Goal: Information Seeking & Learning: Learn about a topic

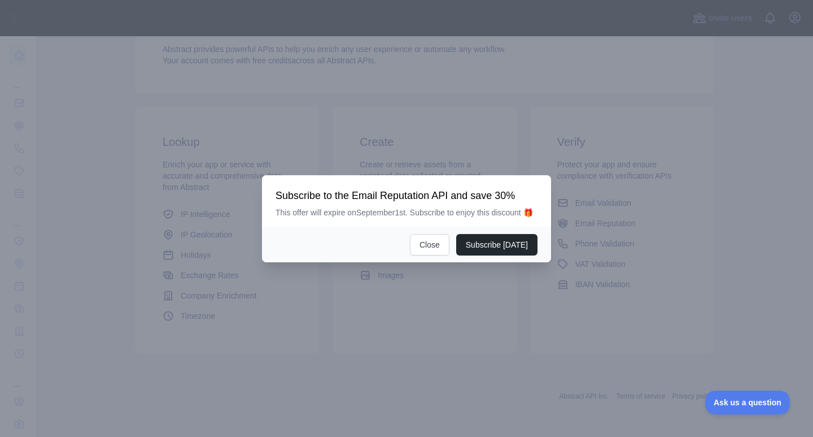
scroll to position [126, 0]
click at [437, 243] on button "Close" at bounding box center [430, 244] width 40 height 21
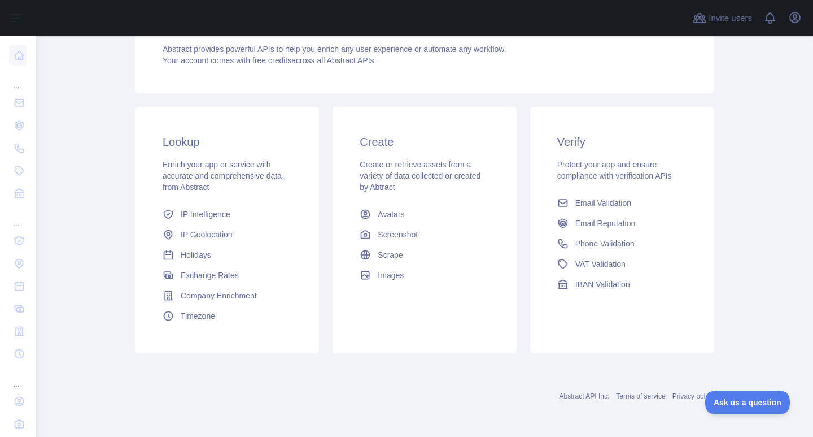
scroll to position [0, 0]
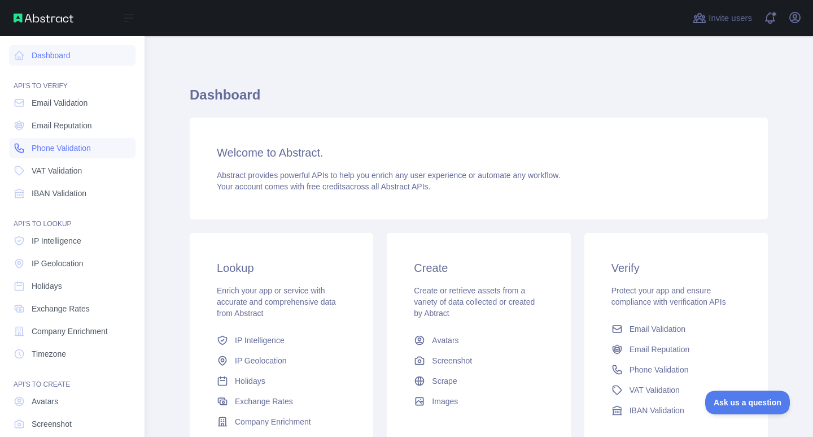
click at [65, 140] on link "Phone Validation" at bounding box center [72, 148] width 127 height 20
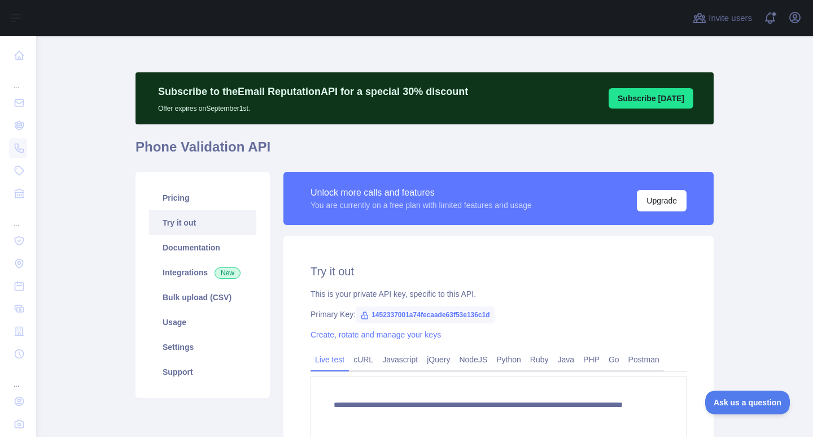
drag, startPoint x: 193, startPoint y: 222, endPoint x: 219, endPoint y: 221, distance: 26.6
click at [193, 221] on link "Try it out" at bounding box center [202, 222] width 107 height 25
click at [194, 217] on link "Try it out" at bounding box center [202, 222] width 107 height 25
click at [201, 229] on link "Try it out" at bounding box center [202, 222] width 107 height 25
click at [192, 203] on link "Pricing" at bounding box center [202, 197] width 107 height 25
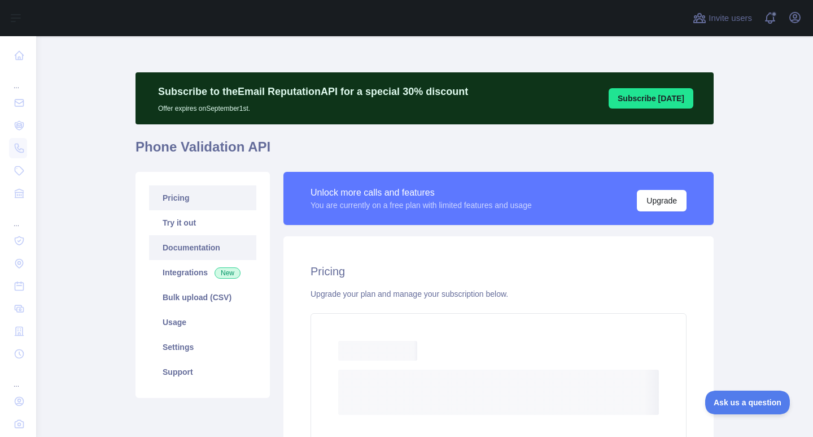
click at [195, 245] on link "Documentation" at bounding box center [202, 247] width 107 height 25
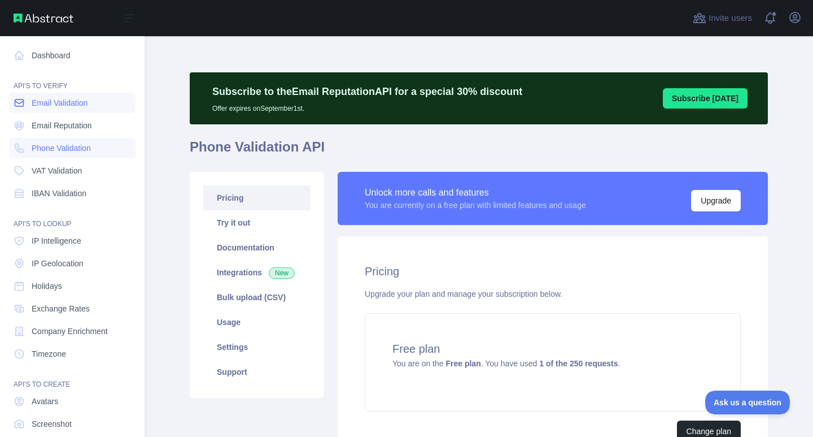
click at [79, 106] on span "Email Validation" at bounding box center [60, 102] width 56 height 11
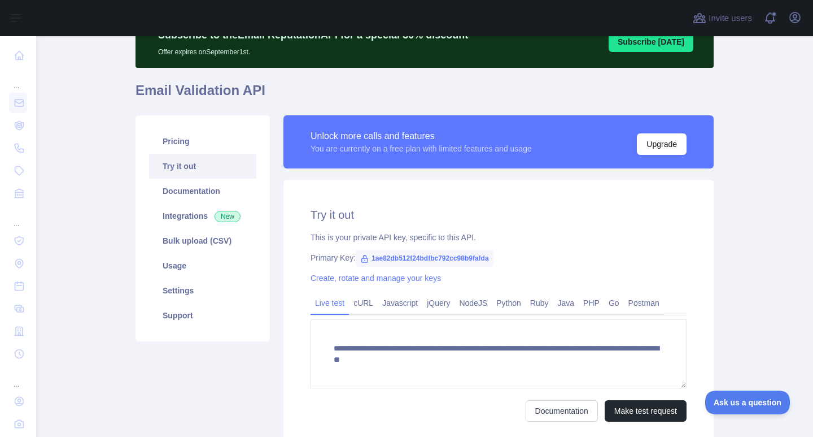
scroll to position [152, 0]
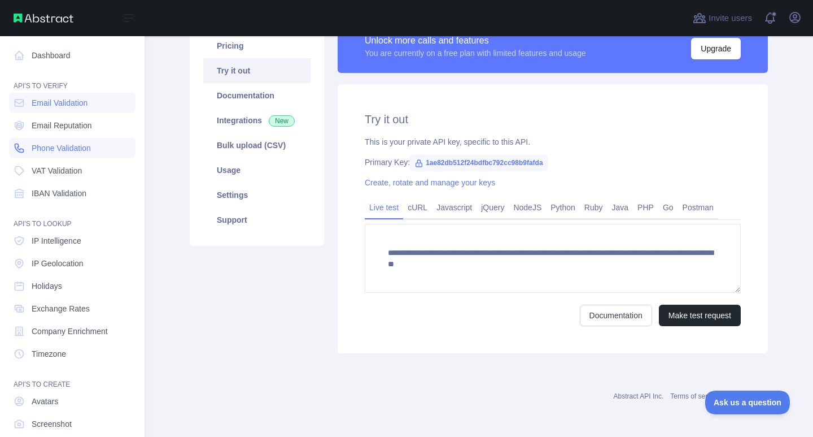
click at [50, 147] on span "Phone Validation" at bounding box center [61, 147] width 59 height 11
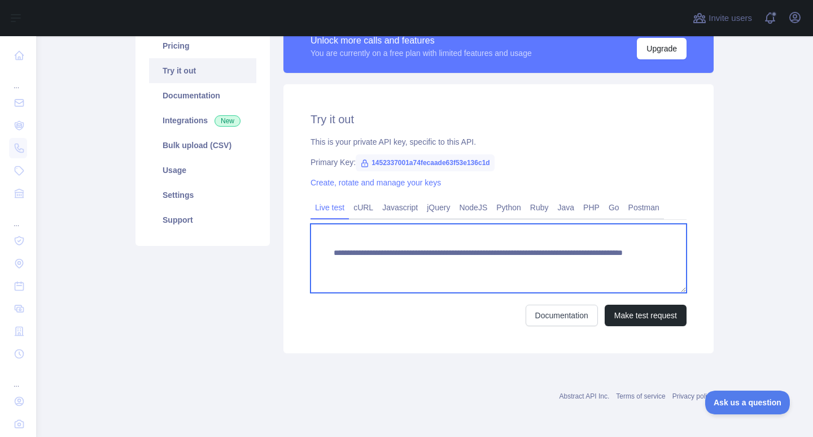
click at [594, 264] on textarea "**********" at bounding box center [499, 258] width 376 height 69
drag, startPoint x: 594, startPoint y: 264, endPoint x: 525, endPoint y: 263, distance: 69.5
click at [525, 263] on textarea "**********" at bounding box center [499, 258] width 376 height 69
type textarea "**********"
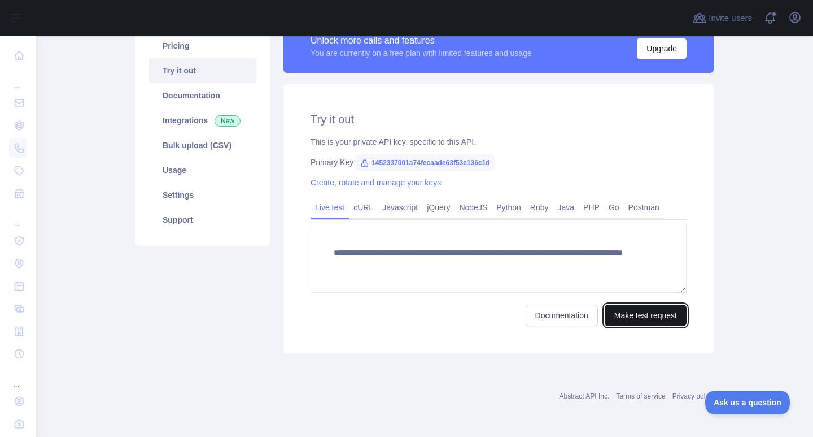
click at [633, 314] on button "Make test request" at bounding box center [646, 314] width 82 height 21
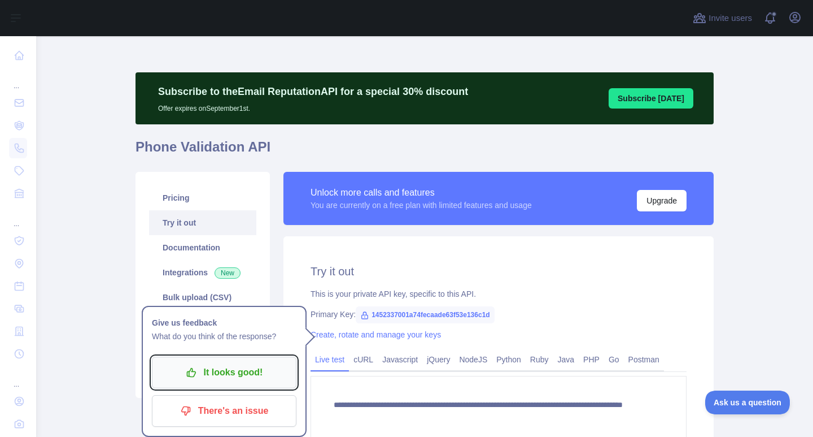
click at [243, 371] on p "It looks good!" at bounding box center [224, 372] width 128 height 19
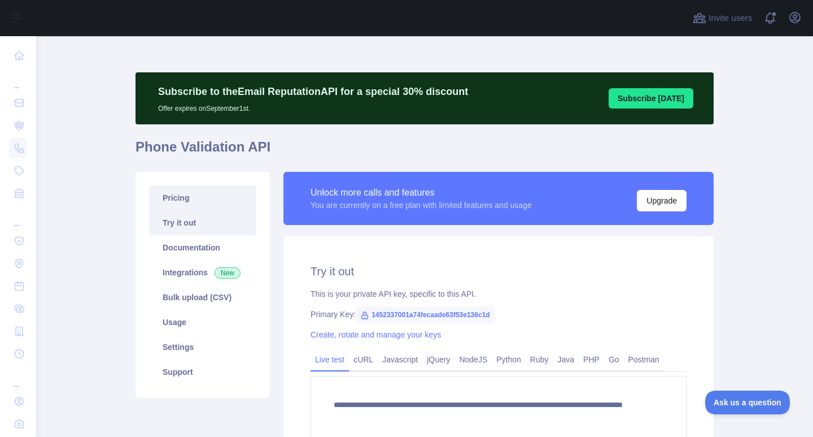
click at [183, 200] on link "Pricing" at bounding box center [202, 197] width 107 height 25
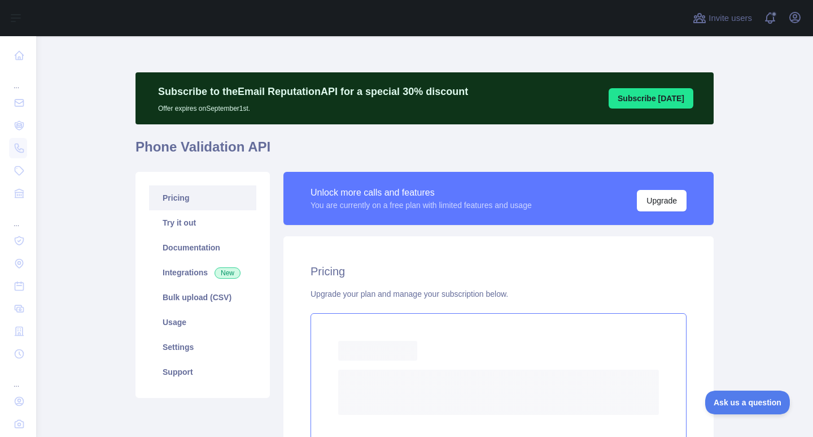
scroll to position [113, 0]
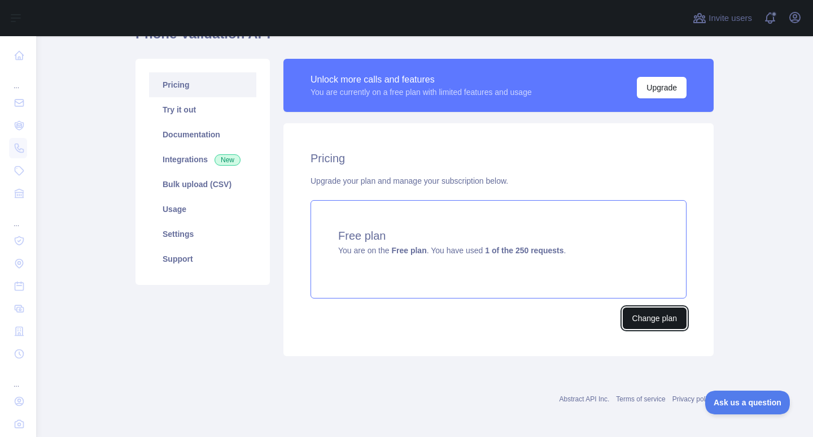
click at [651, 323] on button "Change plan" at bounding box center [655, 317] width 64 height 21
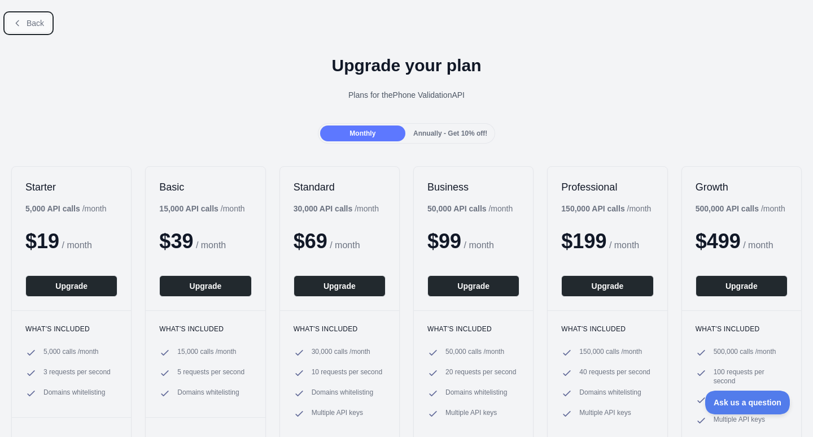
click at [23, 32] on button "Back" at bounding box center [29, 23] width 46 height 19
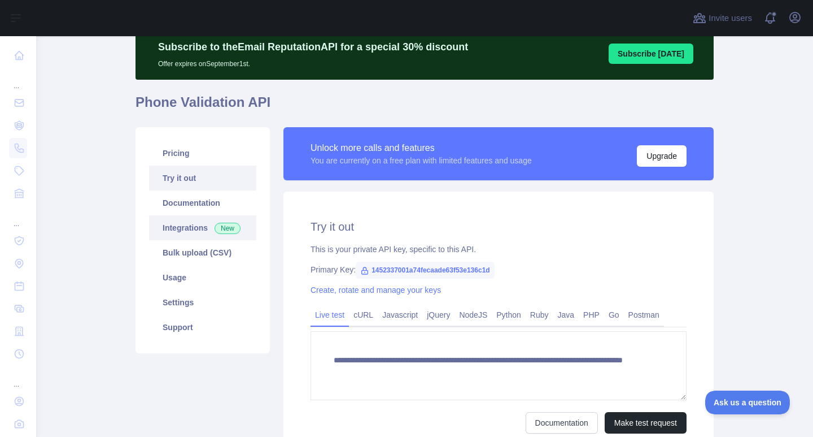
click at [215, 228] on span "New" at bounding box center [228, 228] width 26 height 11
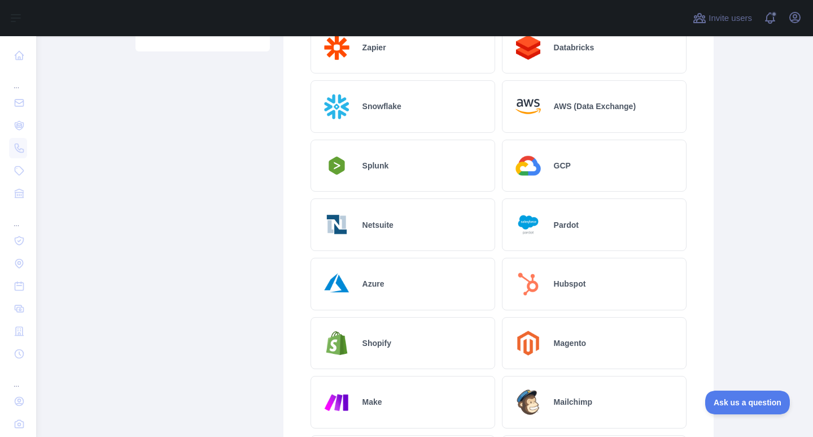
scroll to position [7, 0]
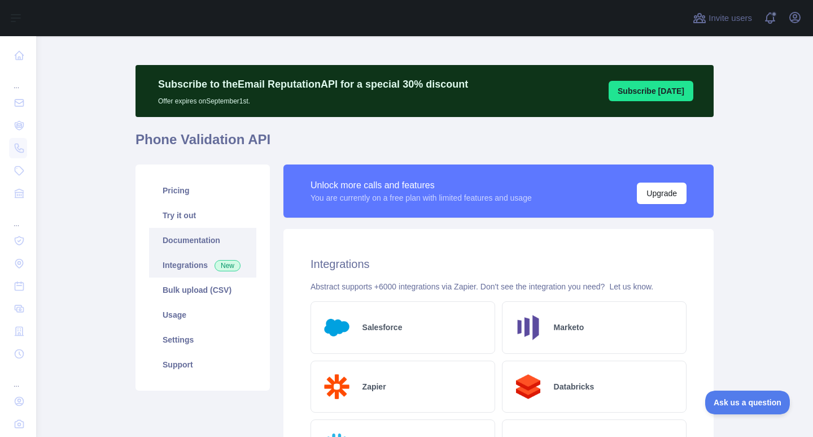
click at [191, 238] on link "Documentation" at bounding box center [202, 240] width 107 height 25
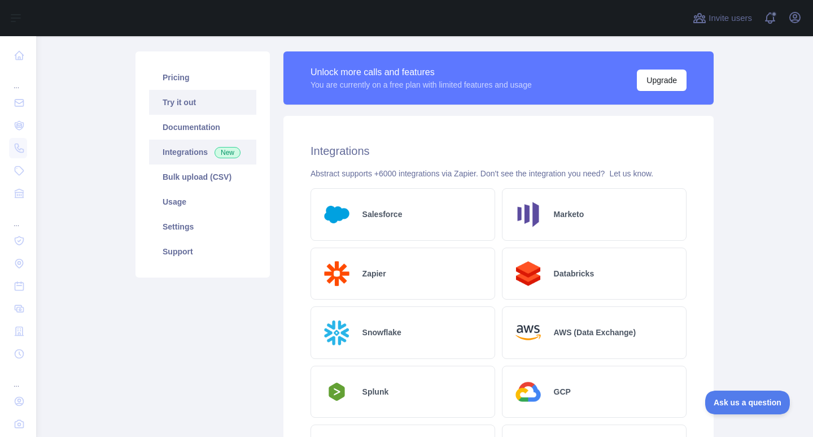
click at [179, 102] on link "Try it out" at bounding box center [202, 102] width 107 height 25
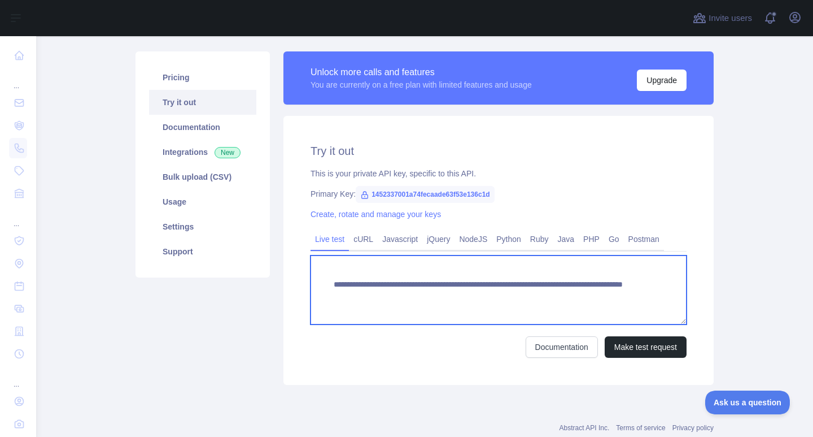
drag, startPoint x: 586, startPoint y: 296, endPoint x: 363, endPoint y: 298, distance: 223.7
click at [363, 298] on textarea "**********" at bounding box center [499, 289] width 376 height 69
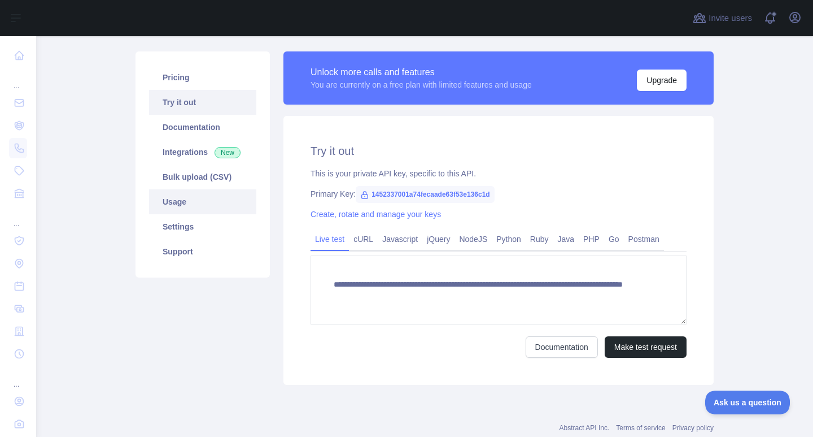
click at [189, 206] on link "Usage" at bounding box center [202, 201] width 107 height 25
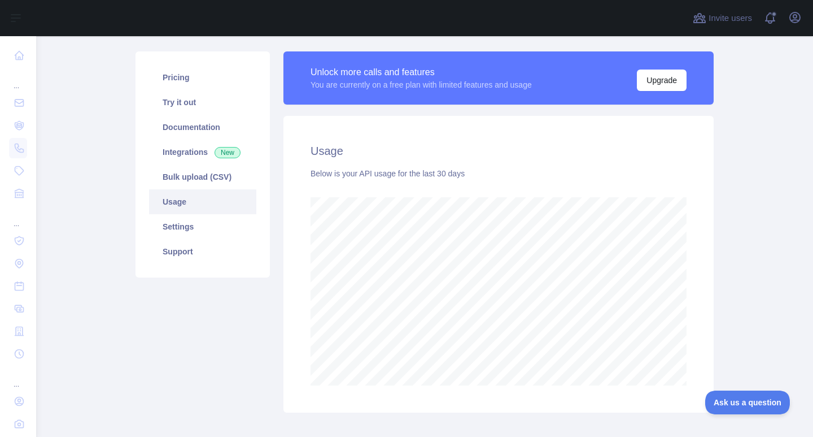
scroll to position [401, 769]
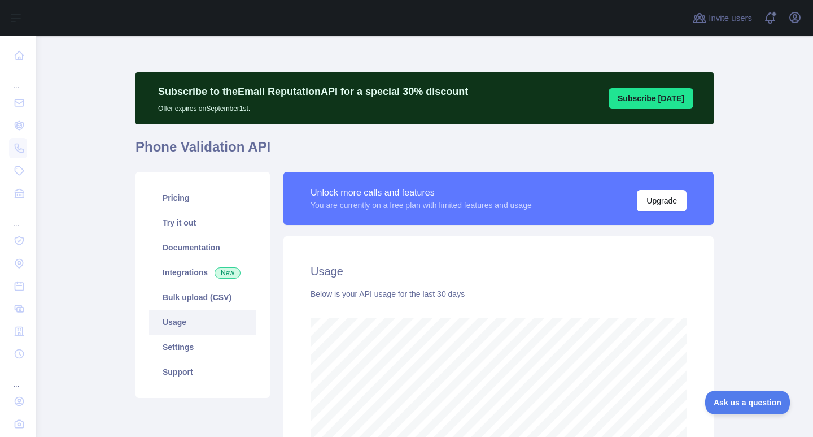
scroll to position [169, 0]
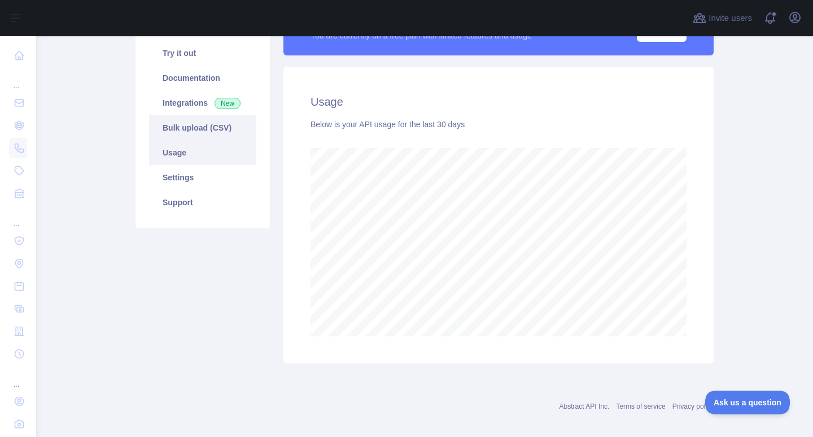
click at [209, 128] on link "Bulk upload (CSV)" at bounding box center [202, 127] width 107 height 25
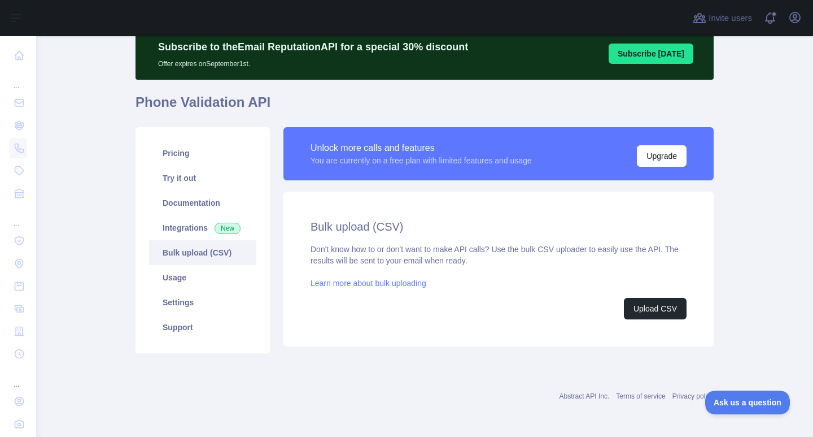
scroll to position [45, 0]
click at [657, 313] on button "Upload CSV" at bounding box center [655, 308] width 63 height 21
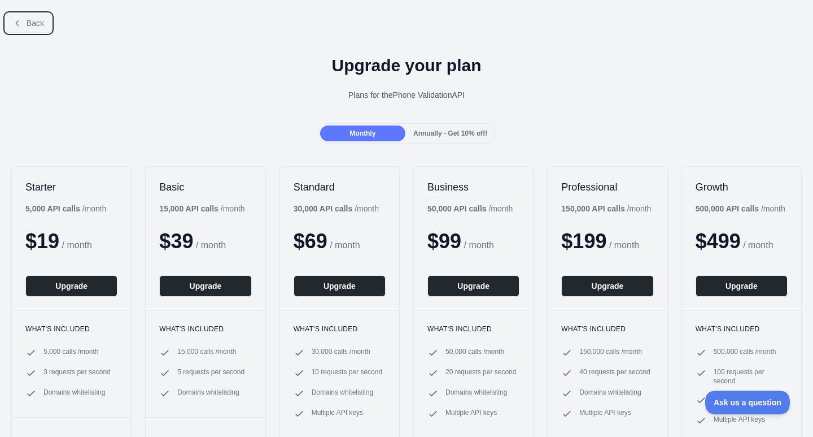
click at [34, 17] on button "Back" at bounding box center [29, 23] width 46 height 19
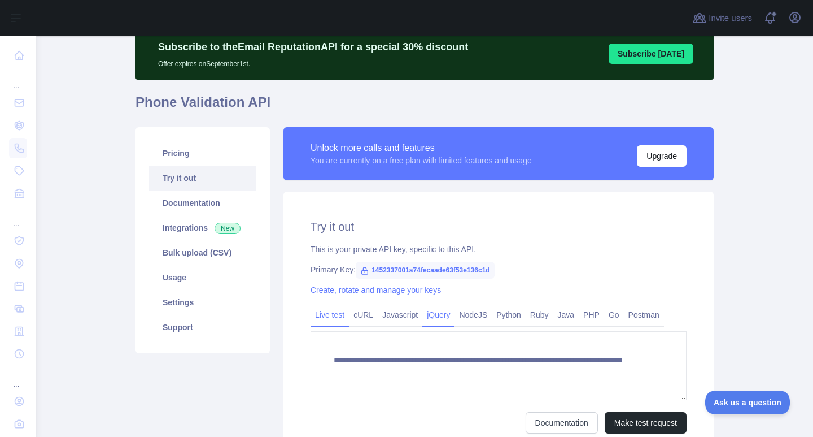
scroll to position [152, 0]
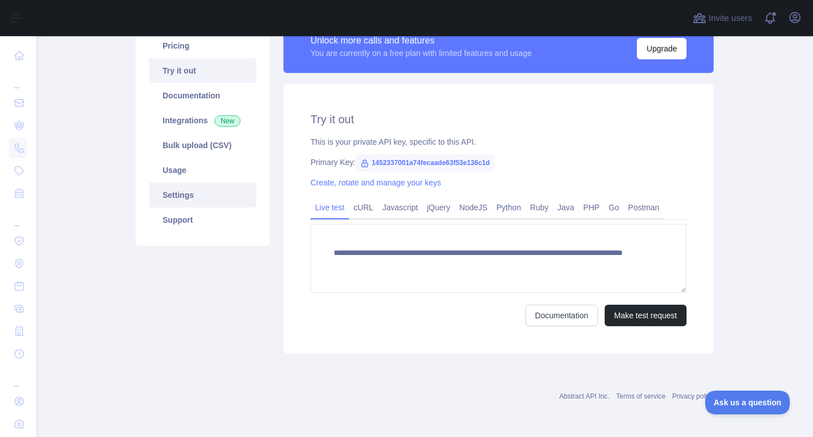
click at [214, 198] on link "Settings" at bounding box center [202, 194] width 107 height 25
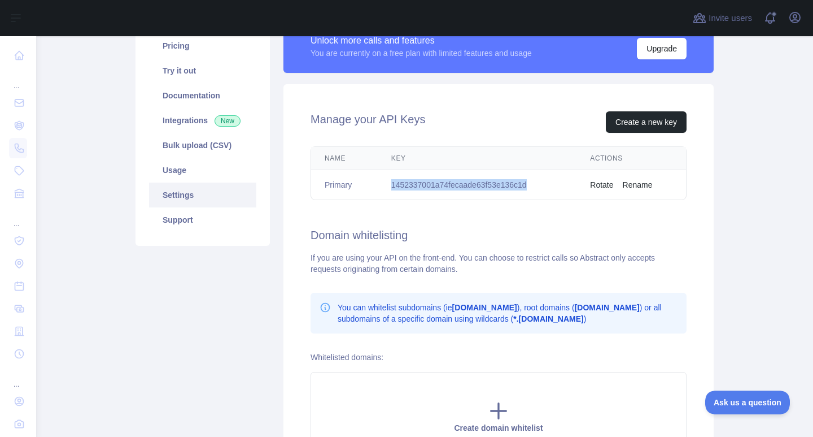
drag, startPoint x: 525, startPoint y: 184, endPoint x: 384, endPoint y: 183, distance: 140.7
click at [384, 183] on td "1452337001a74fecaade63f53e136c1d" at bounding box center [477, 185] width 199 height 30
copy td "1452337001a74fecaade63f53e136c1d"
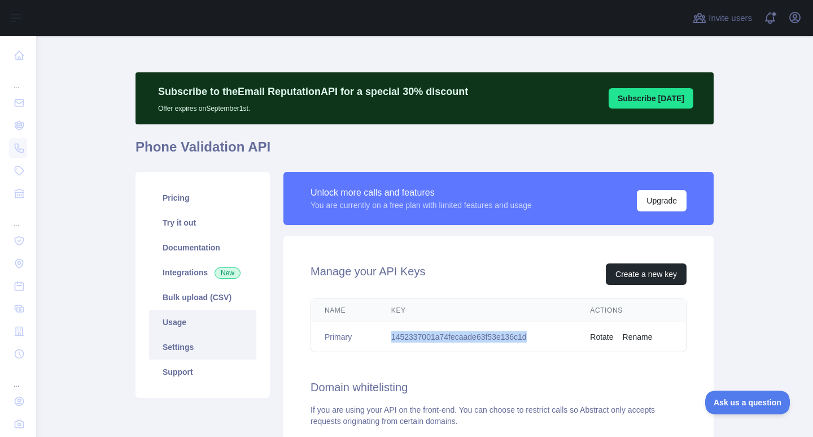
click at [177, 328] on link "Usage" at bounding box center [202, 322] width 107 height 25
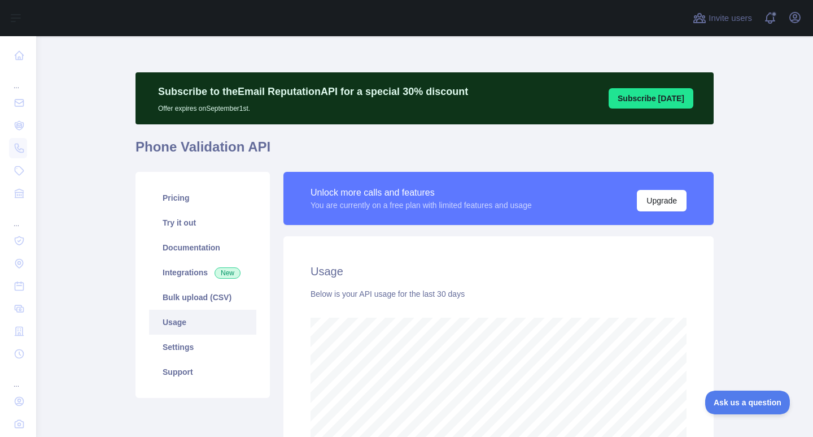
scroll to position [401, 769]
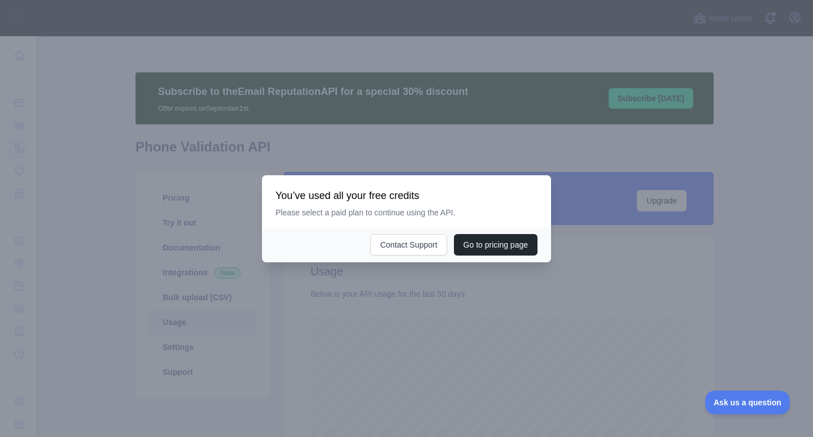
click at [459, 136] on div at bounding box center [406, 218] width 813 height 437
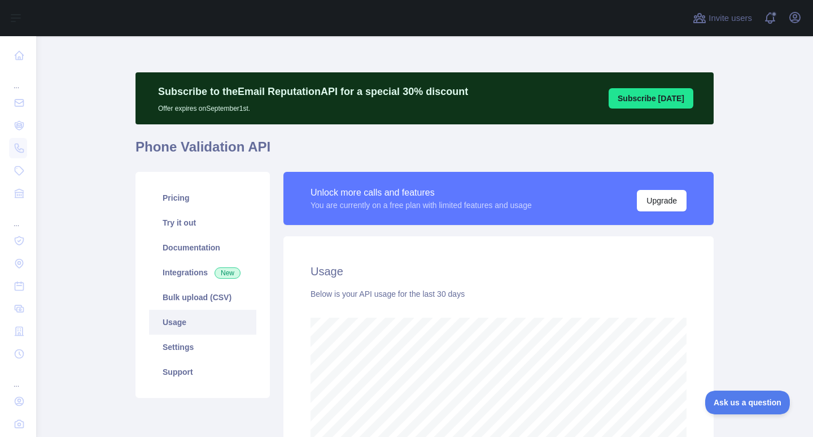
click at [200, 329] on link "Usage" at bounding box center [202, 322] width 107 height 25
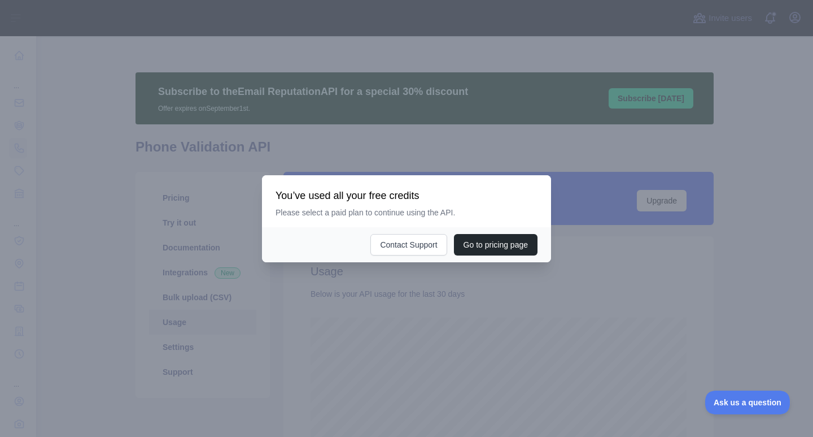
click at [536, 132] on div at bounding box center [406, 218] width 813 height 437
click at [201, 125] on div at bounding box center [406, 218] width 813 height 437
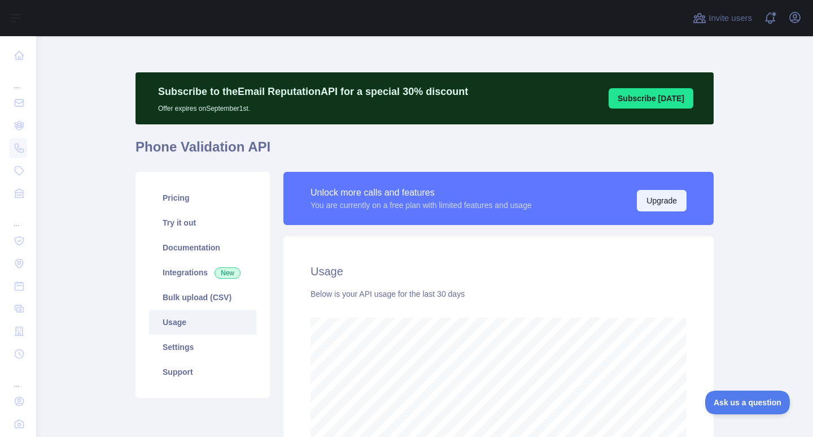
click at [644, 194] on button "Upgrade" at bounding box center [662, 200] width 50 height 21
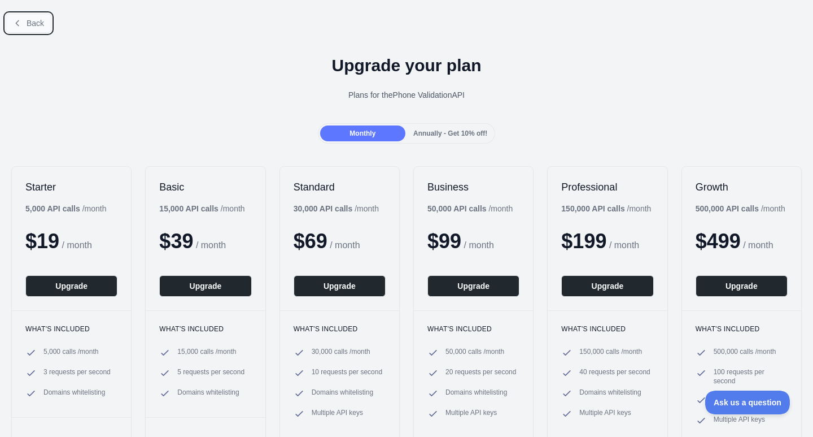
click at [30, 17] on button "Back" at bounding box center [29, 23] width 46 height 19
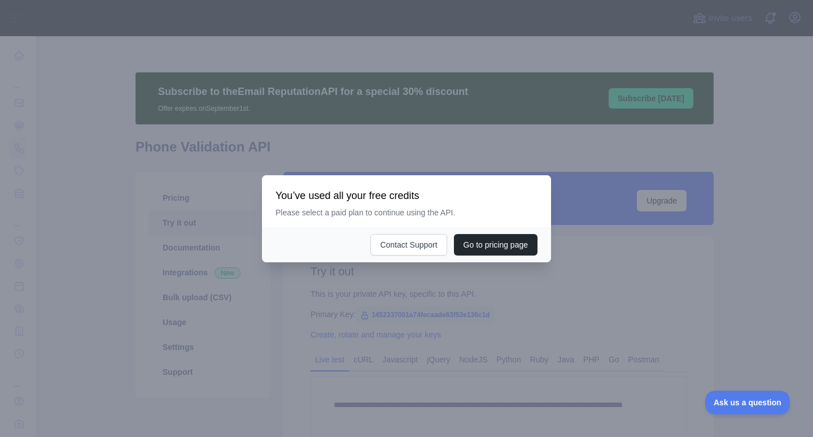
click at [542, 158] on div at bounding box center [406, 218] width 813 height 437
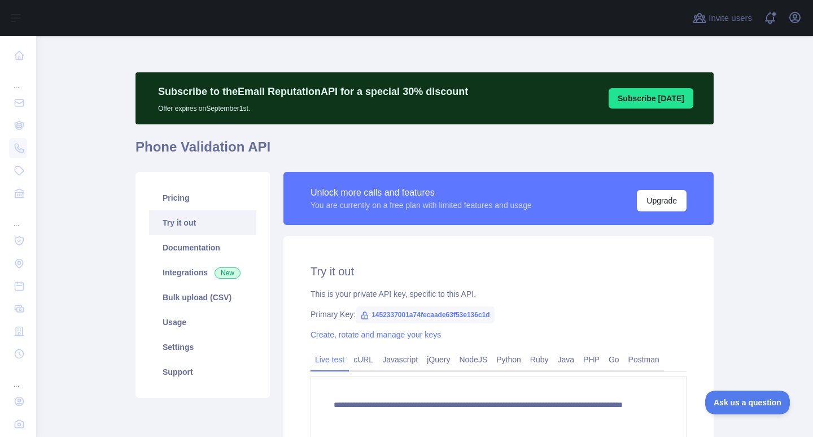
scroll to position [152, 0]
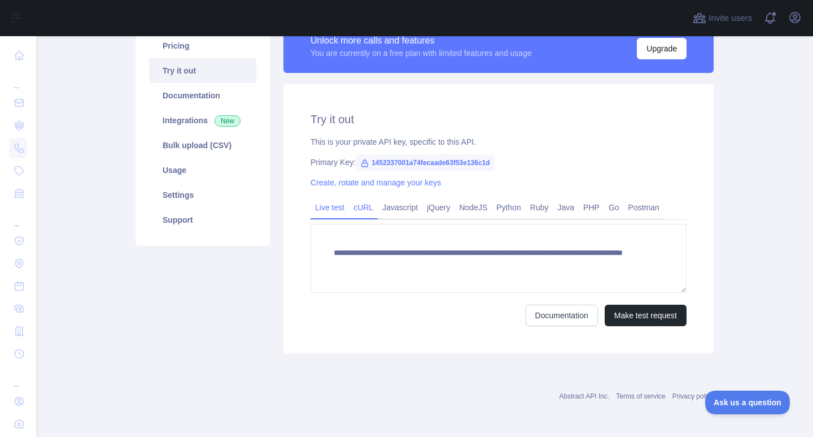
click at [349, 209] on link "cURL" at bounding box center [363, 207] width 29 height 18
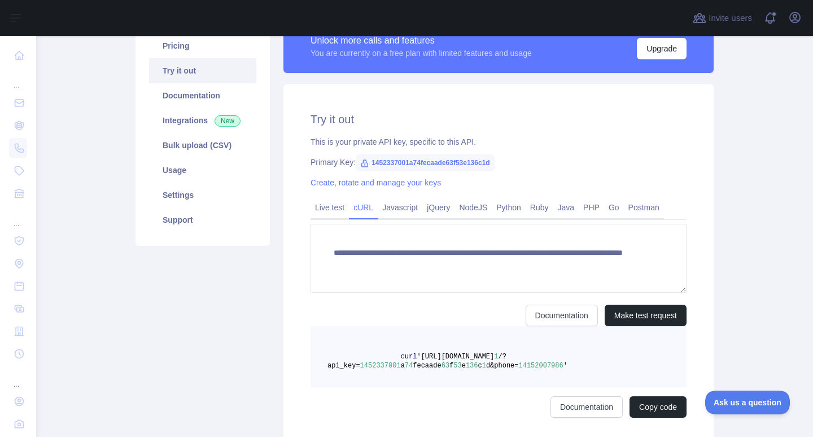
scroll to position [141, 0]
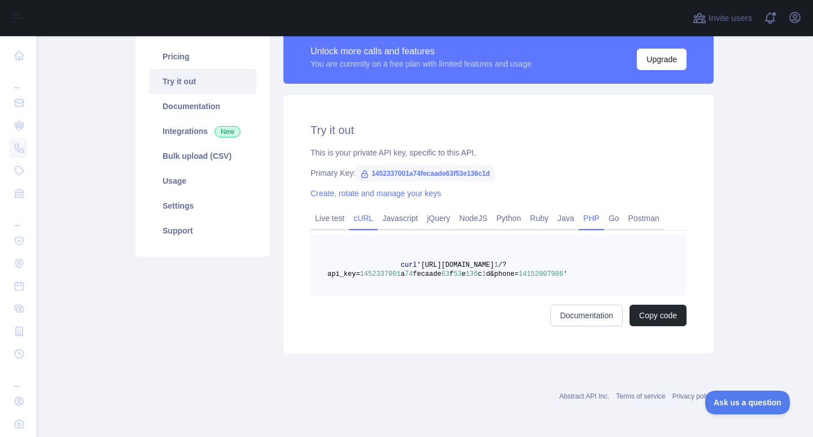
click at [579, 217] on link "PHP" at bounding box center [591, 218] width 25 height 18
